Goal: Information Seeking & Learning: Learn about a topic

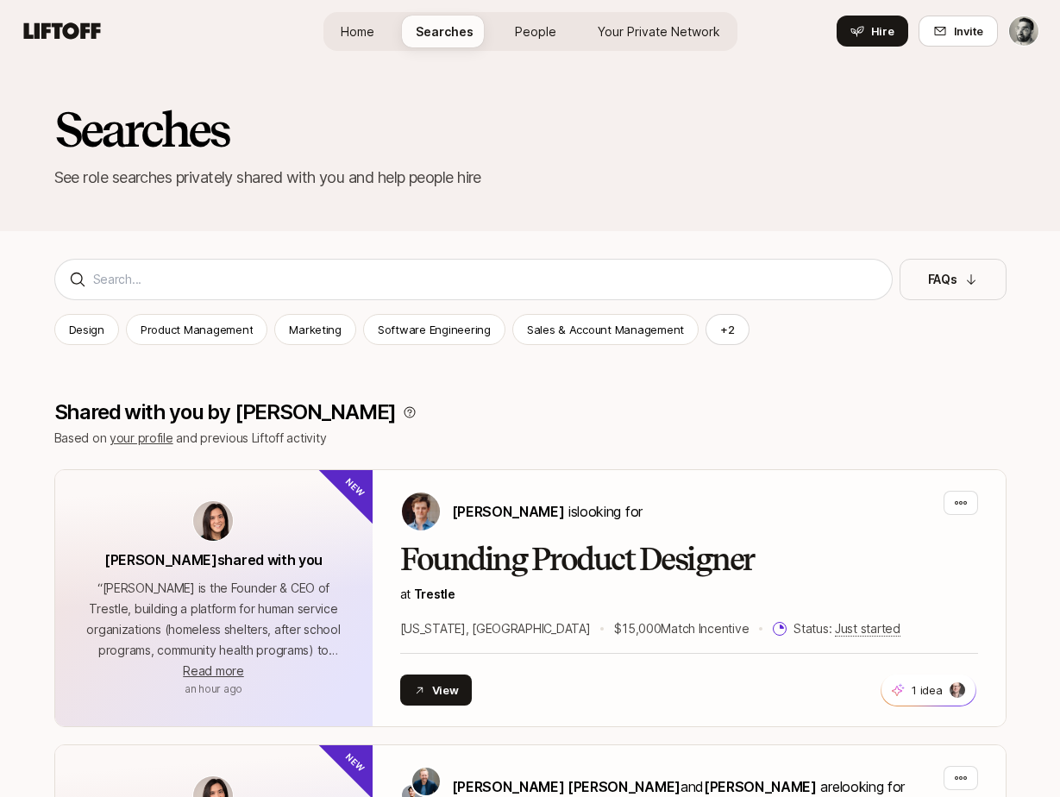
click at [492, 149] on h2 "Searches" at bounding box center [530, 130] width 952 height 52
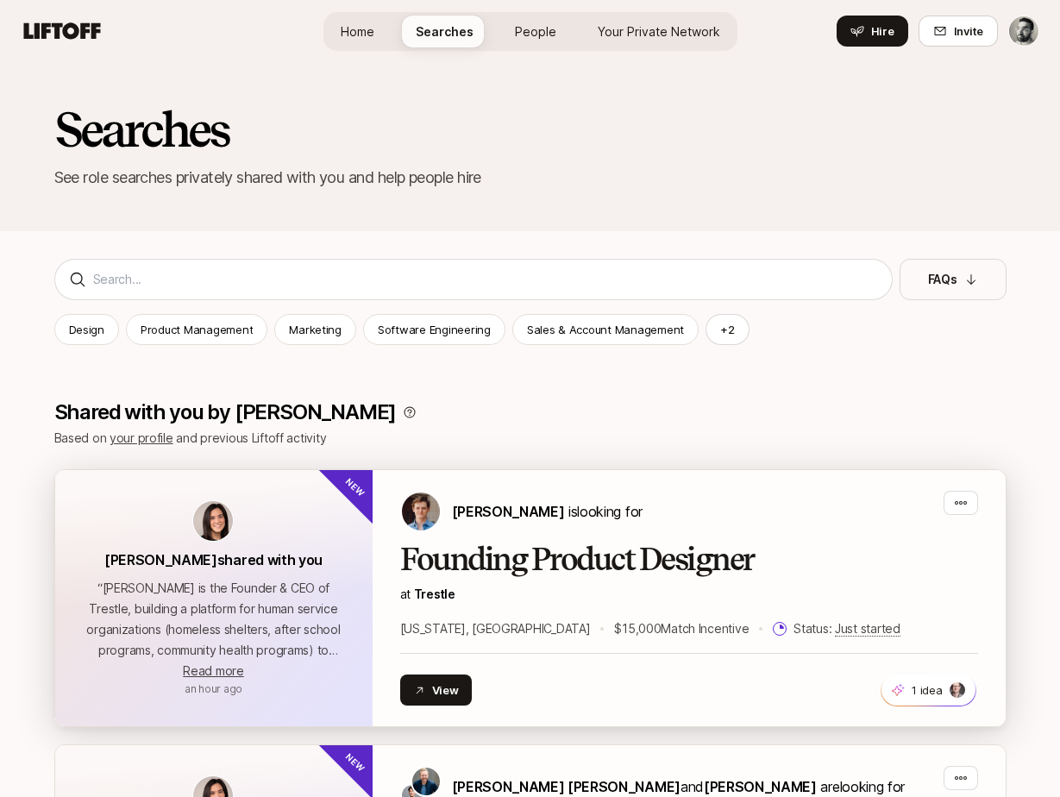
click at [225, 519] on img at bounding box center [213, 521] width 40 height 40
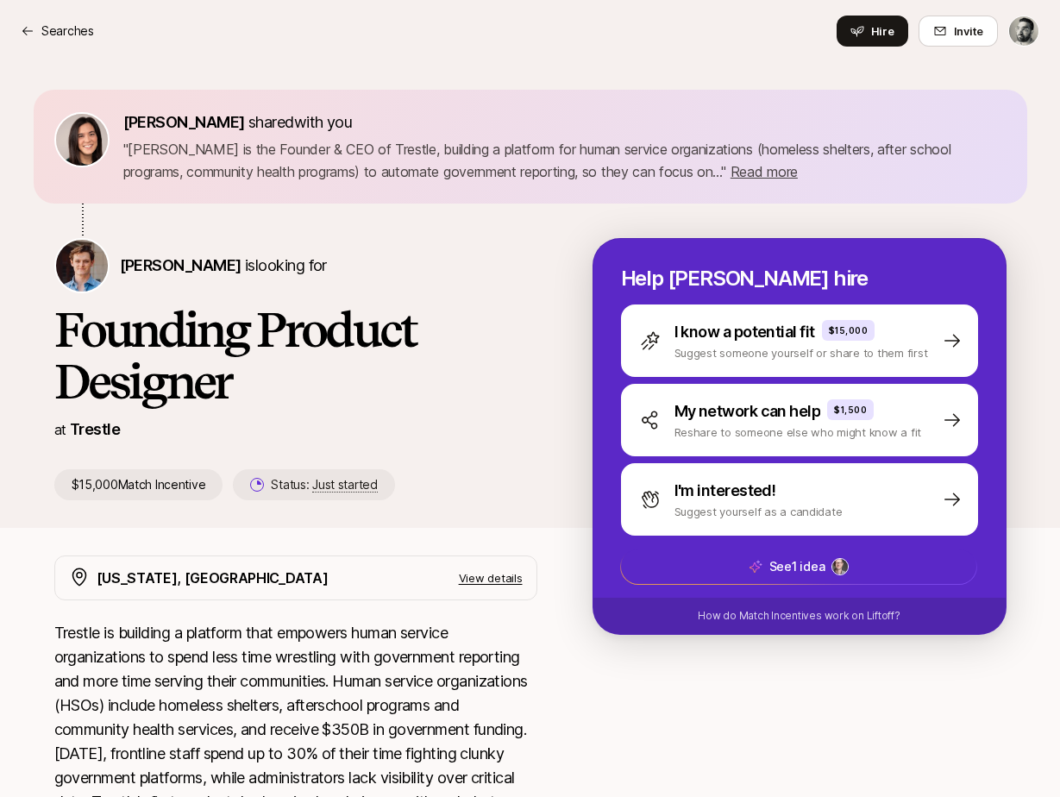
click at [74, 145] on img at bounding box center [82, 140] width 52 height 52
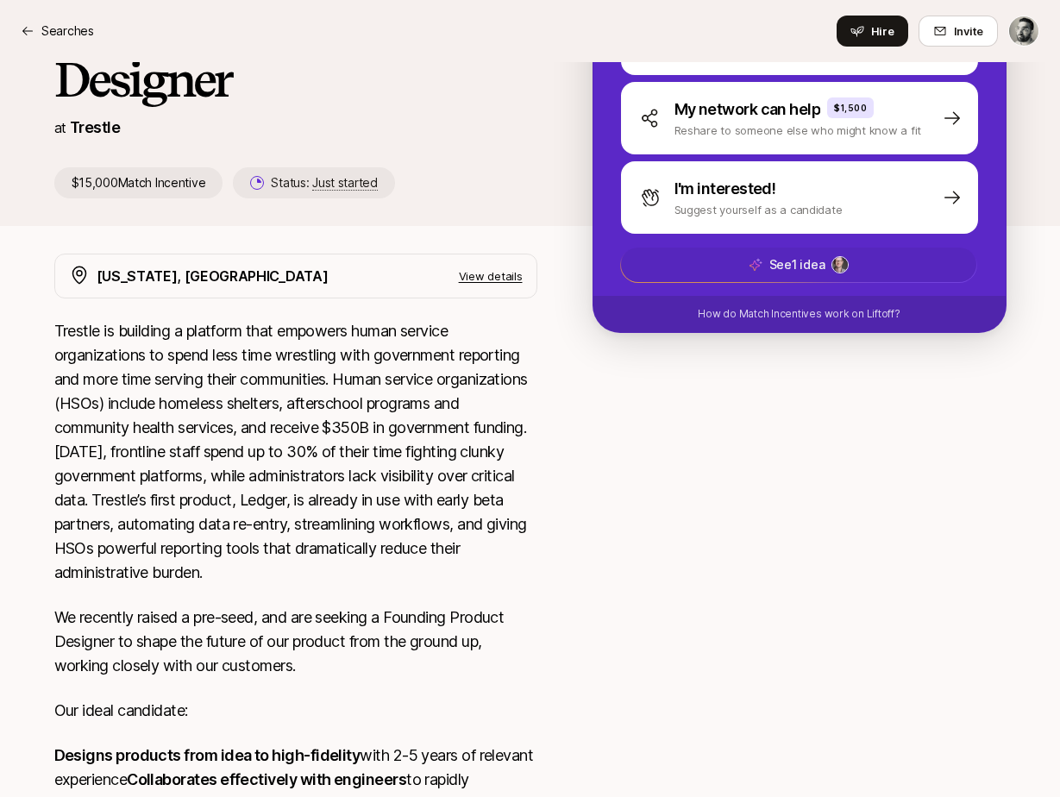
scroll to position [302, 0]
click at [787, 268] on p "See 1 idea" at bounding box center [796, 264] width 56 height 21
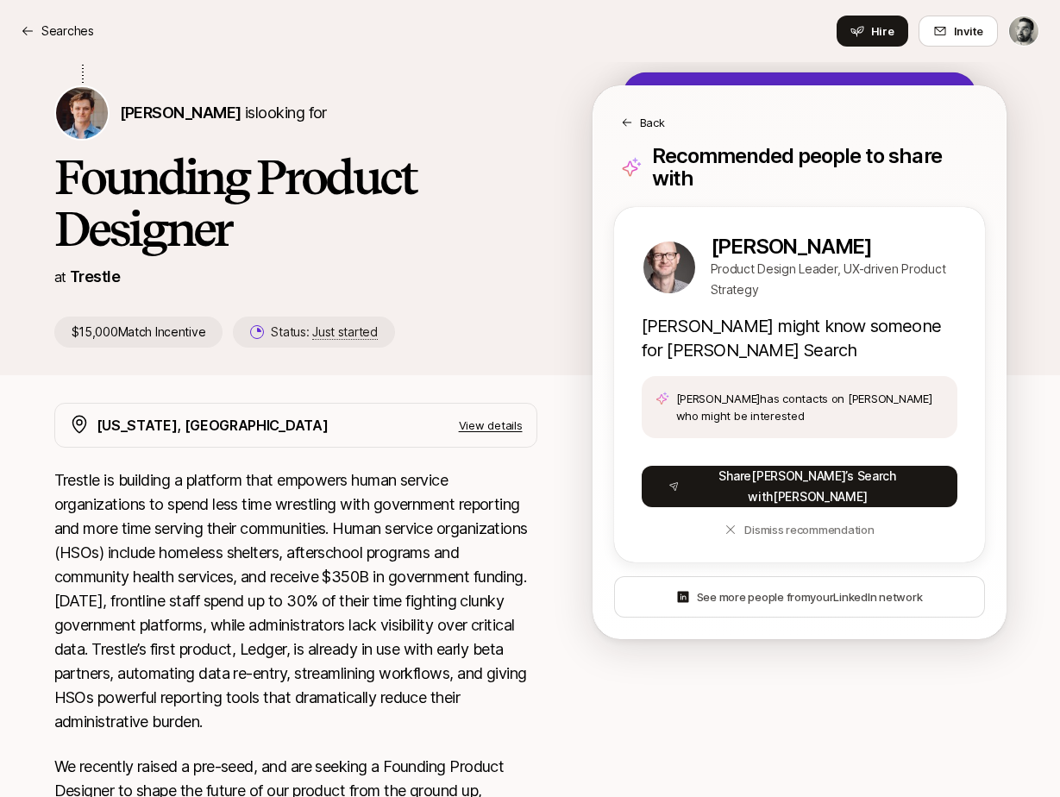
scroll to position [142, 0]
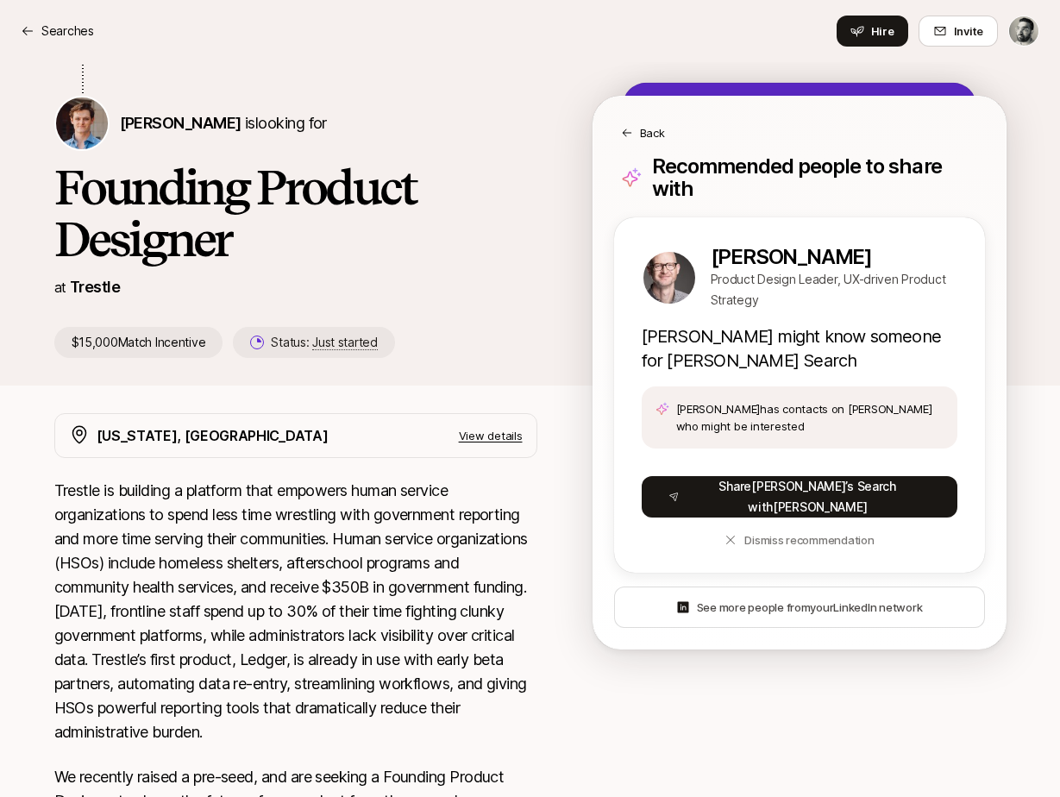
click at [520, 294] on div "at [GEOGRAPHIC_DATA]" at bounding box center [295, 287] width 483 height 24
click at [653, 126] on p "Back" at bounding box center [652, 132] width 25 height 17
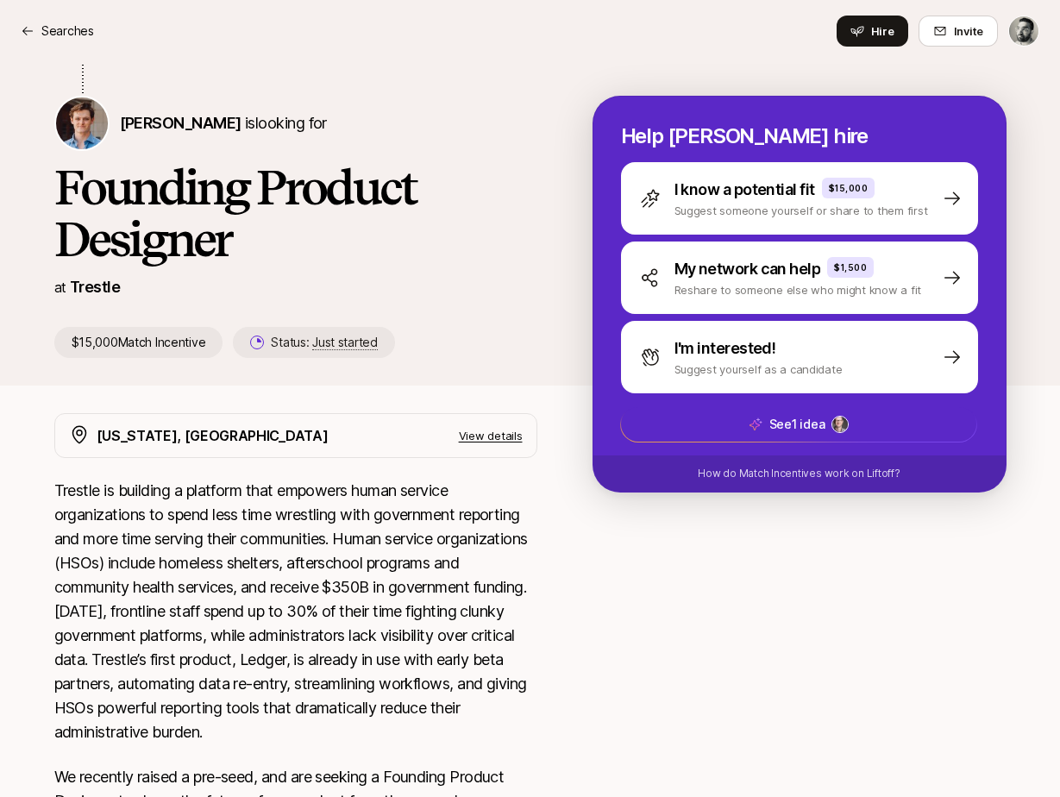
click at [436, 74] on div "[PERSON_NAME] shared with you " [PERSON_NAME] is the Founder & CEO of Trestle, …" at bounding box center [531, 21] width 994 height 148
click at [76, 23] on p "Searches" at bounding box center [67, 31] width 53 height 21
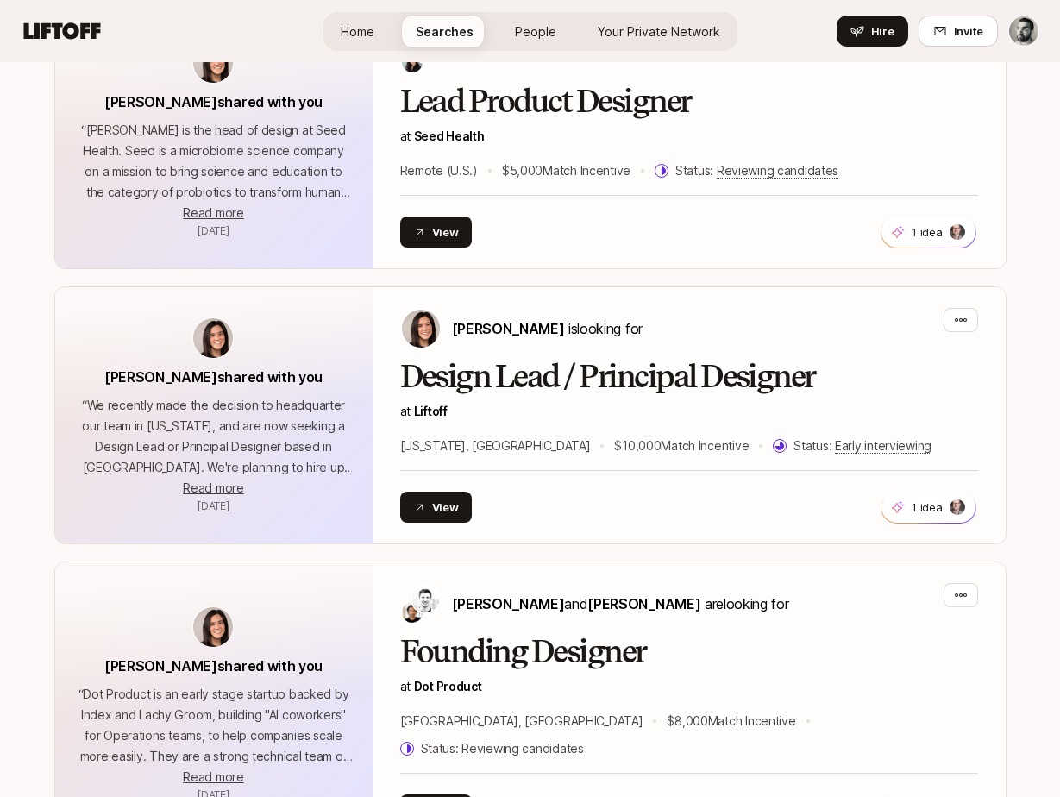
scroll to position [2384, 0]
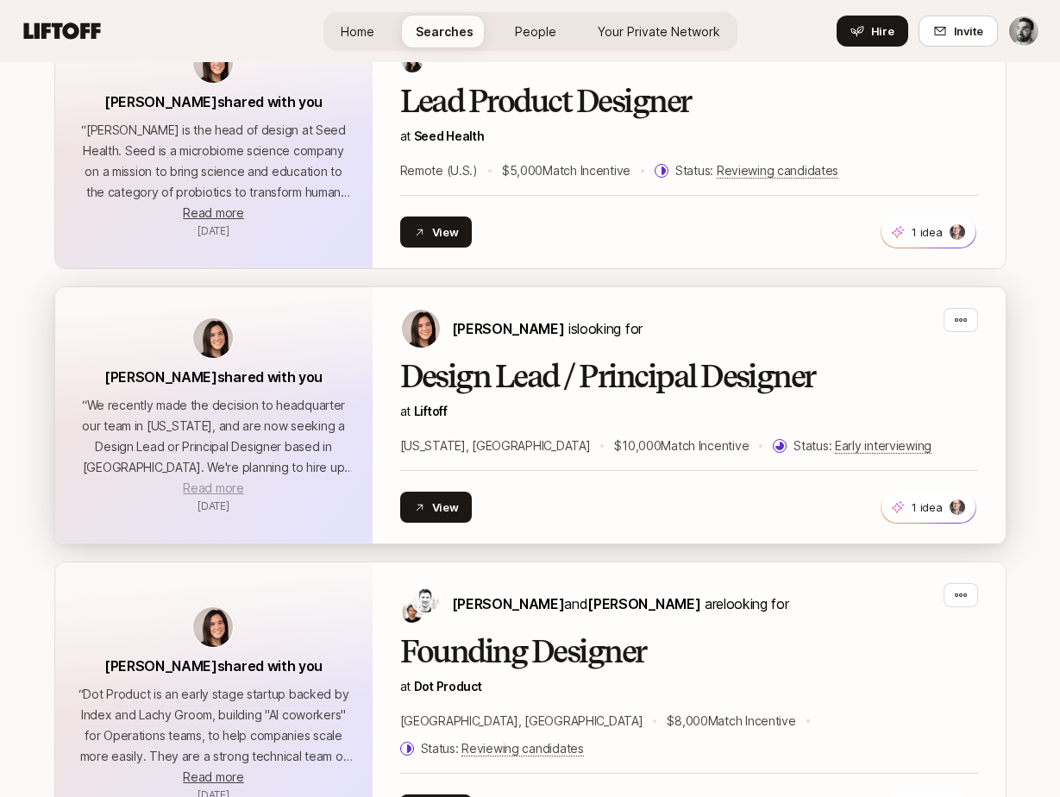
click at [212, 491] on span "Read more" at bounding box center [213, 487] width 60 height 15
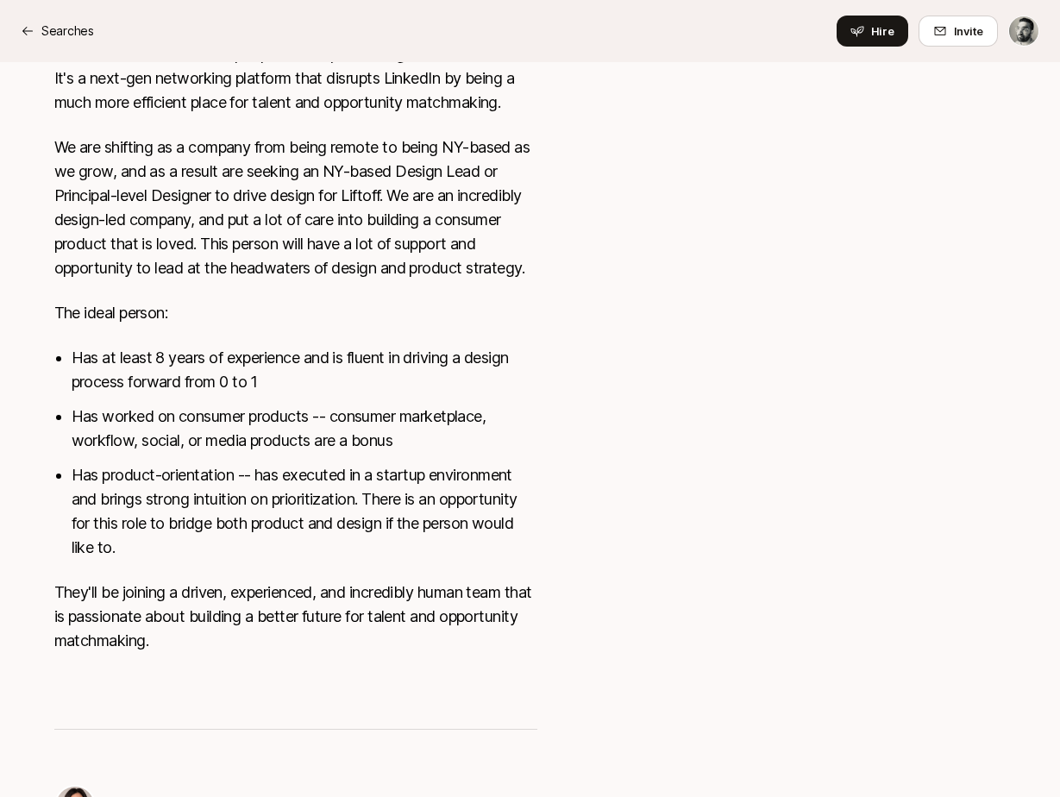
scroll to position [698, 0]
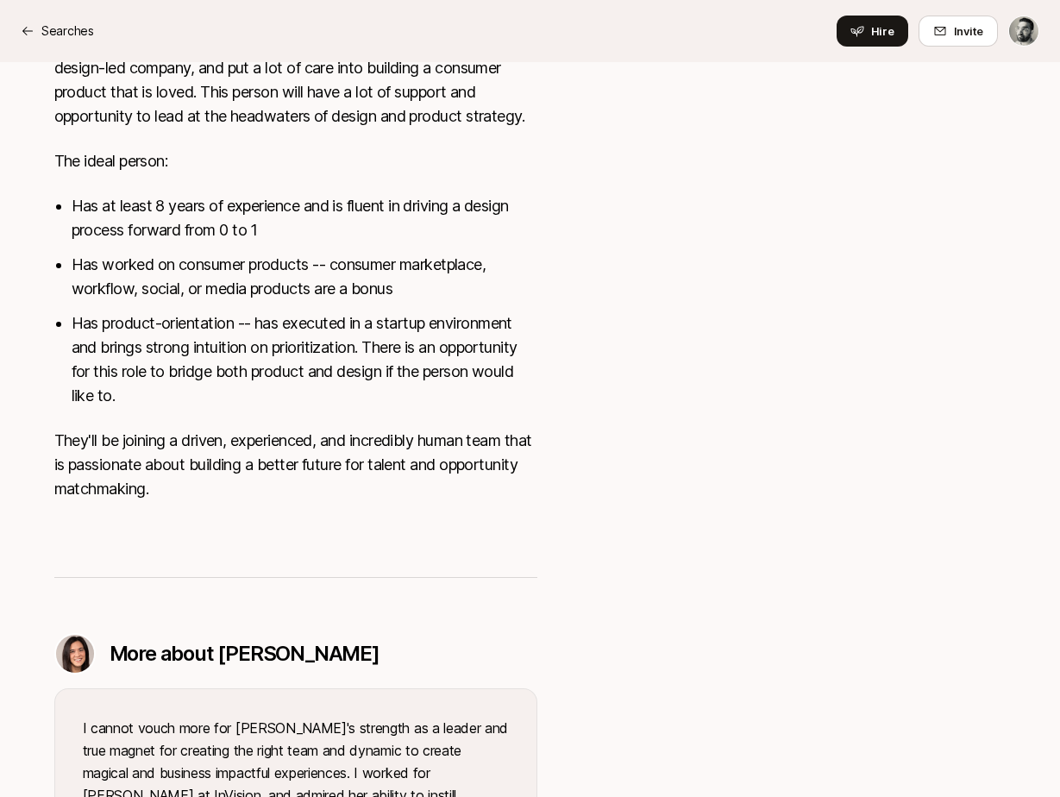
scroll to position [937, 0]
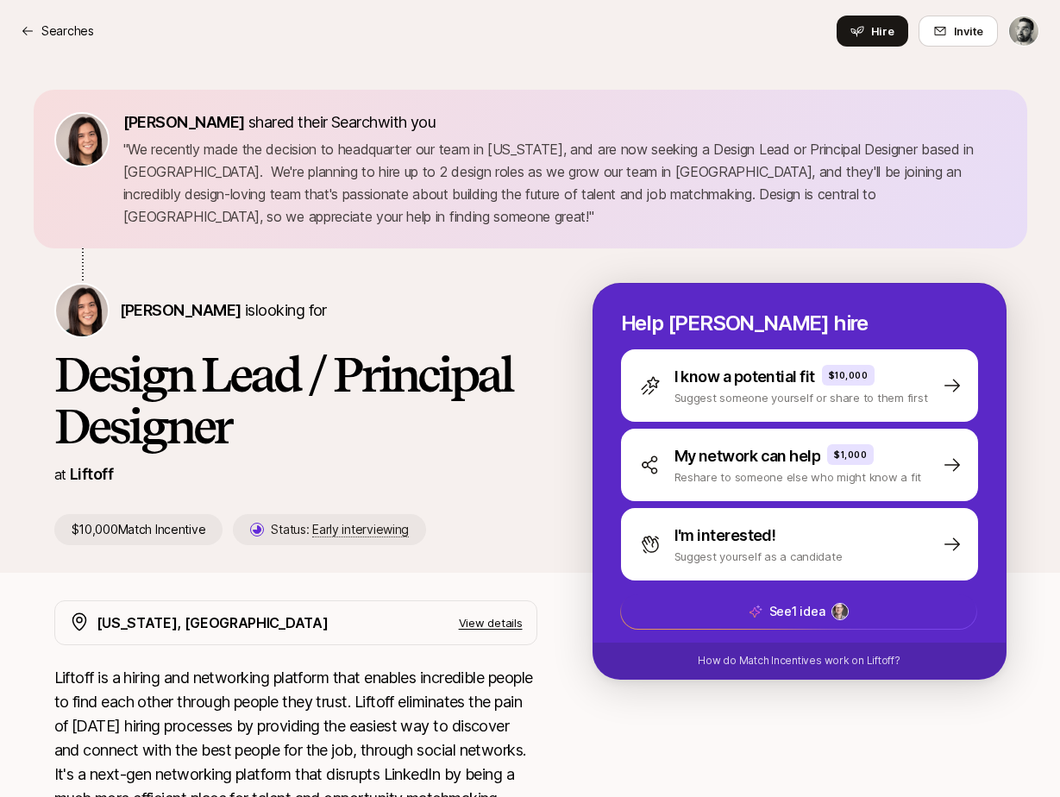
scroll to position [0, 0]
click at [66, 29] on p "Searches" at bounding box center [67, 31] width 53 height 21
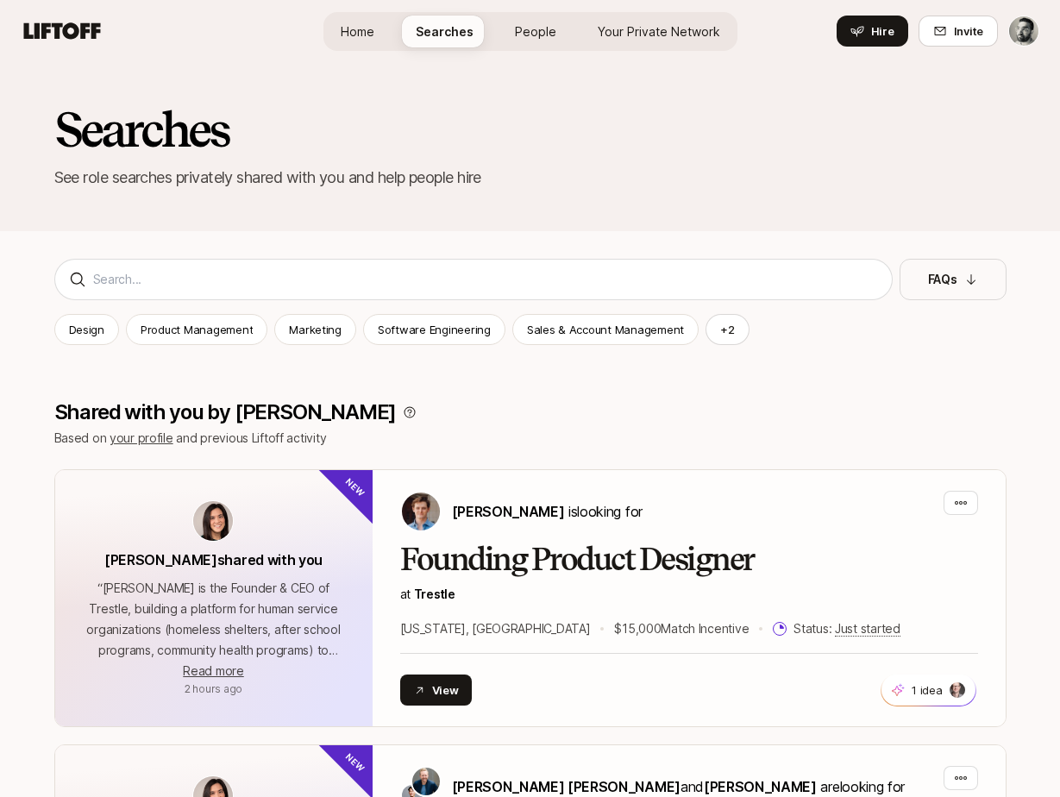
click at [543, 28] on span "People" at bounding box center [535, 31] width 41 height 18
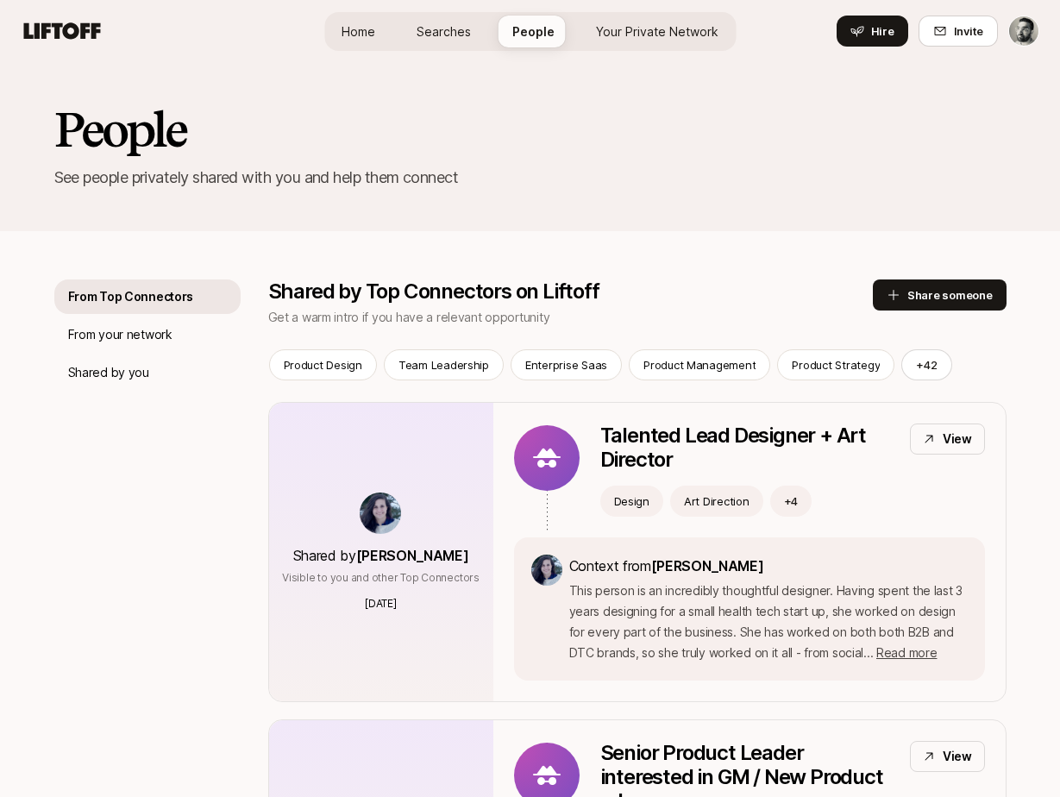
click at [624, 23] on span "Your Private Network" at bounding box center [657, 31] width 122 height 18
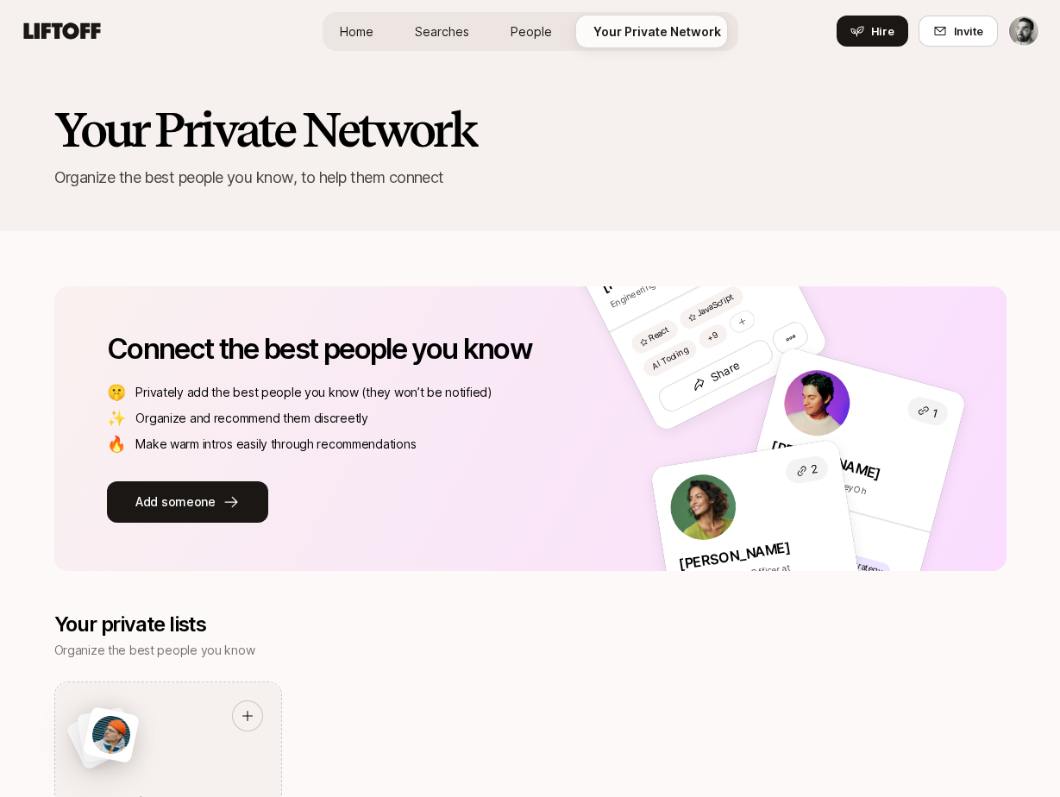
click at [518, 27] on span "People" at bounding box center [531, 31] width 41 height 18
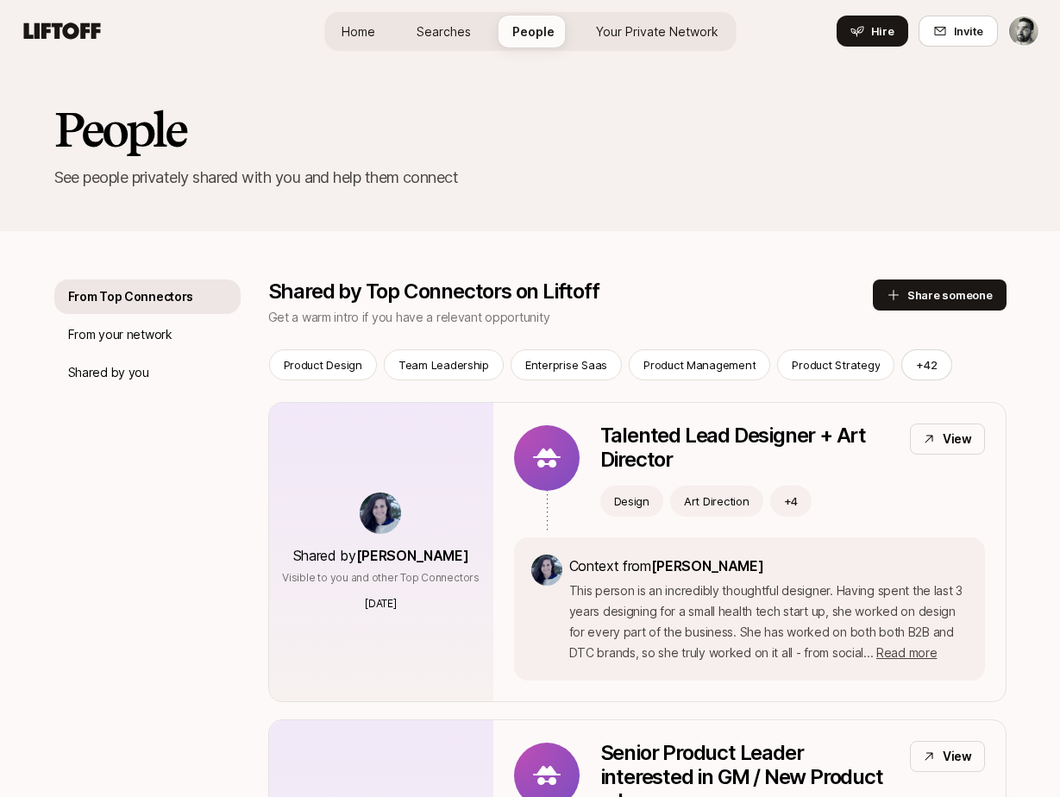
click at [450, 30] on span "Searches" at bounding box center [444, 31] width 54 height 18
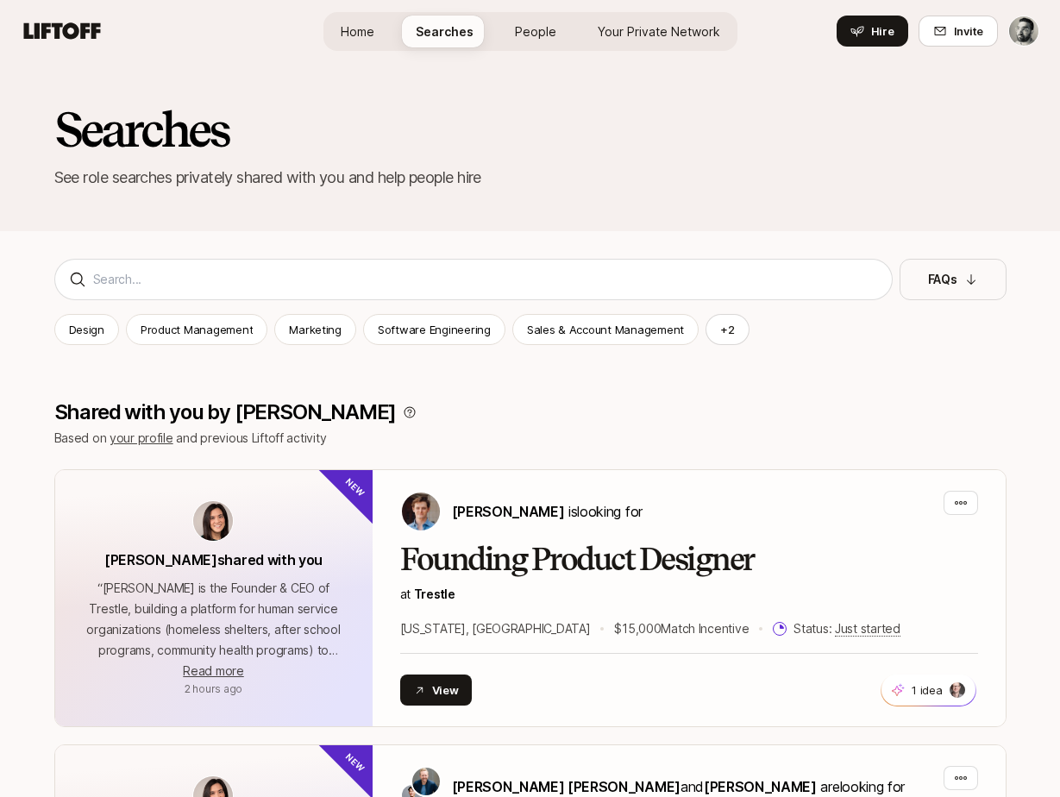
click at [357, 28] on span "Home" at bounding box center [358, 31] width 34 height 18
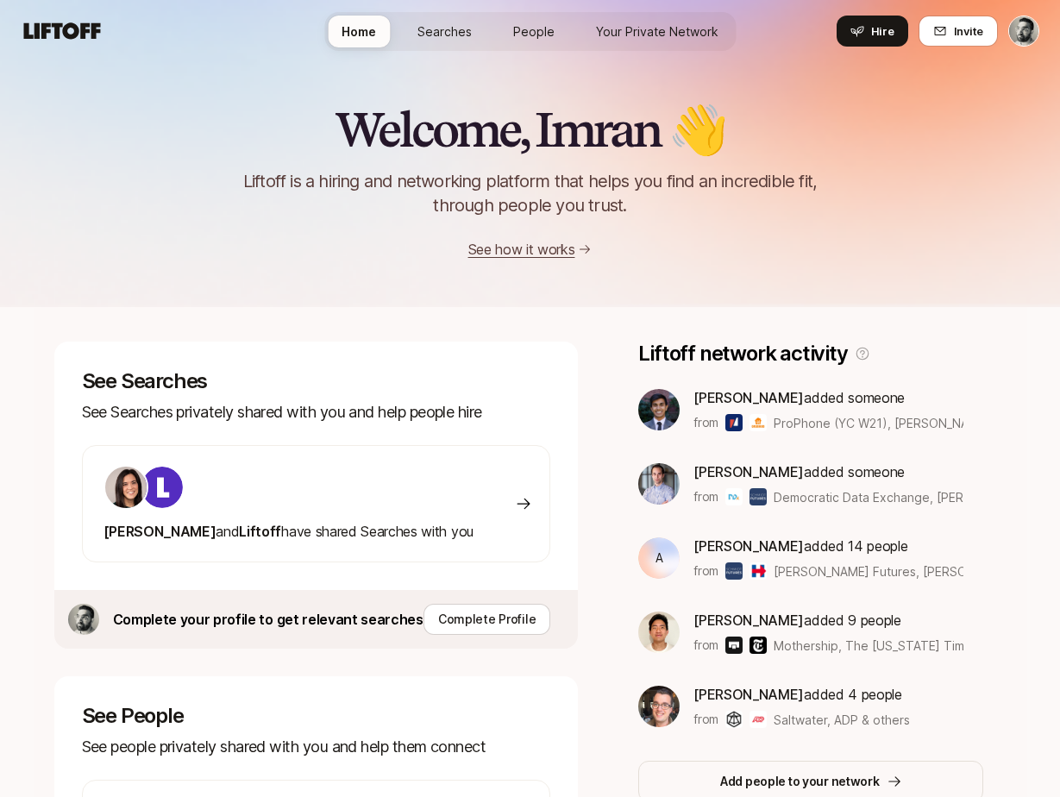
click at [909, 330] on div "See Searches See Searches privately shared with you and help people hire [PERSO…" at bounding box center [531, 721] width 994 height 828
